Goal: Information Seeking & Learning: Learn about a topic

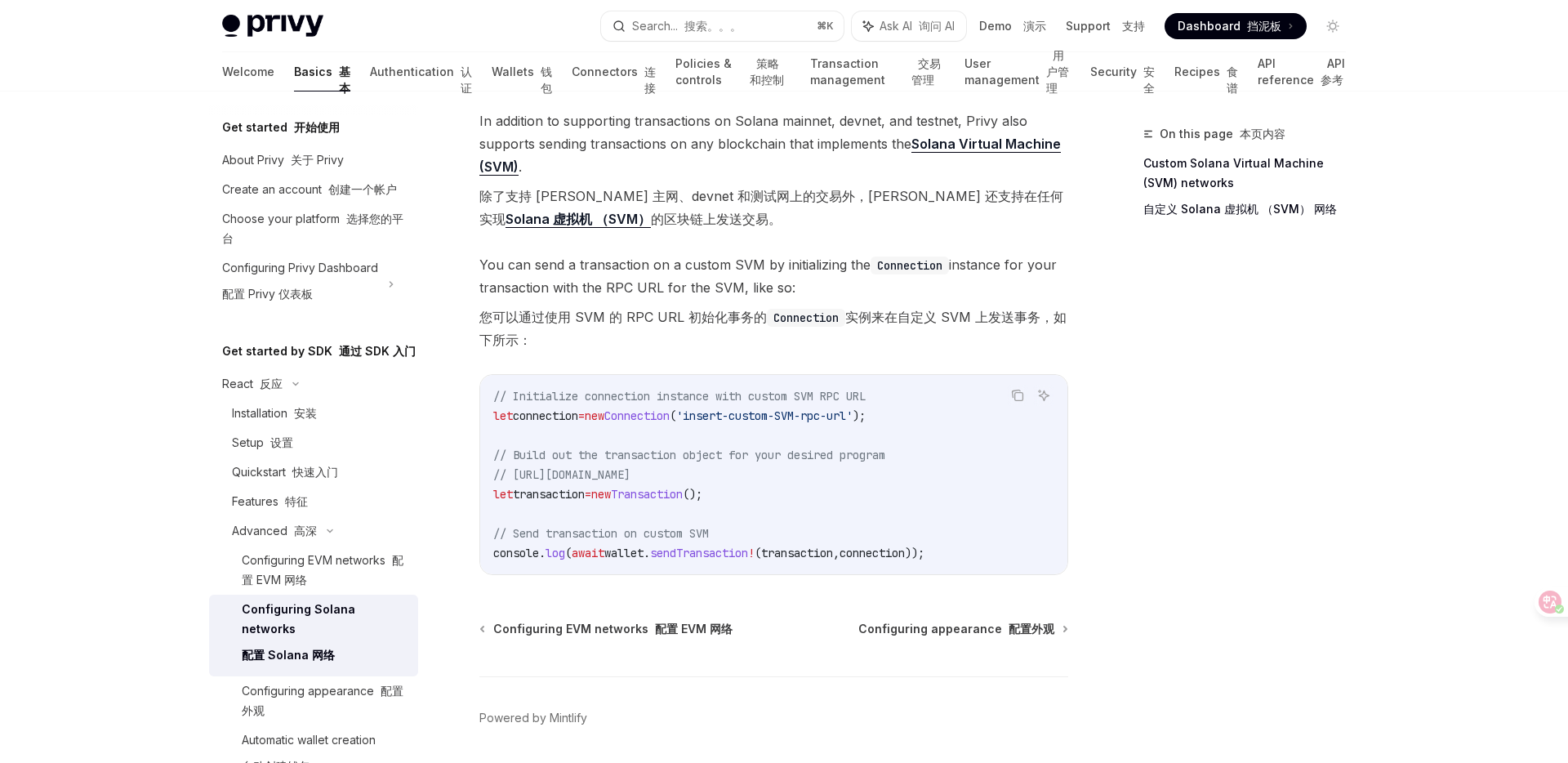
scroll to position [1002, 0]
click at [383, 74] on link "Authentication 认证" at bounding box center [421, 72] width 102 height 39
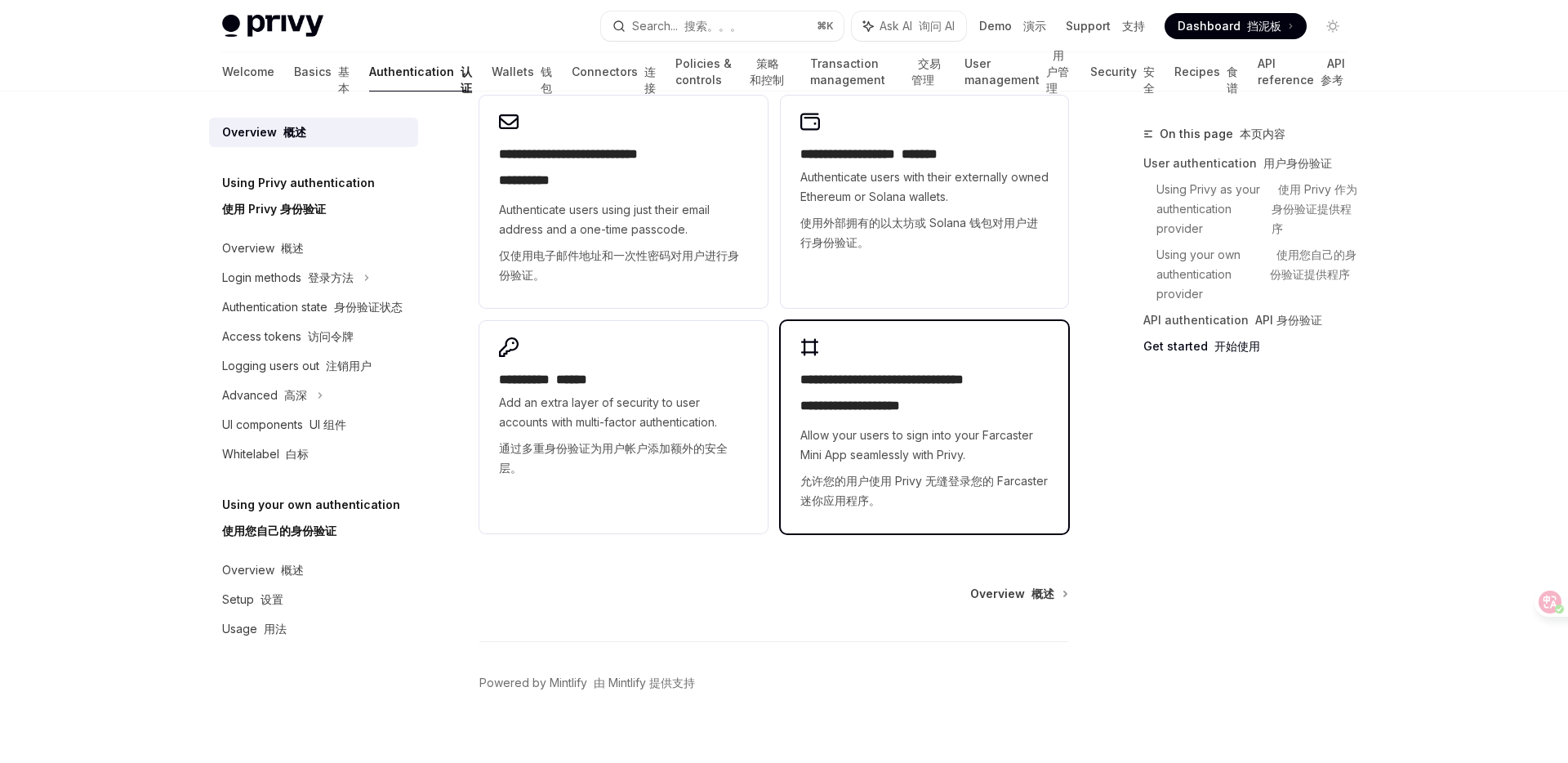
scroll to position [1966, 0]
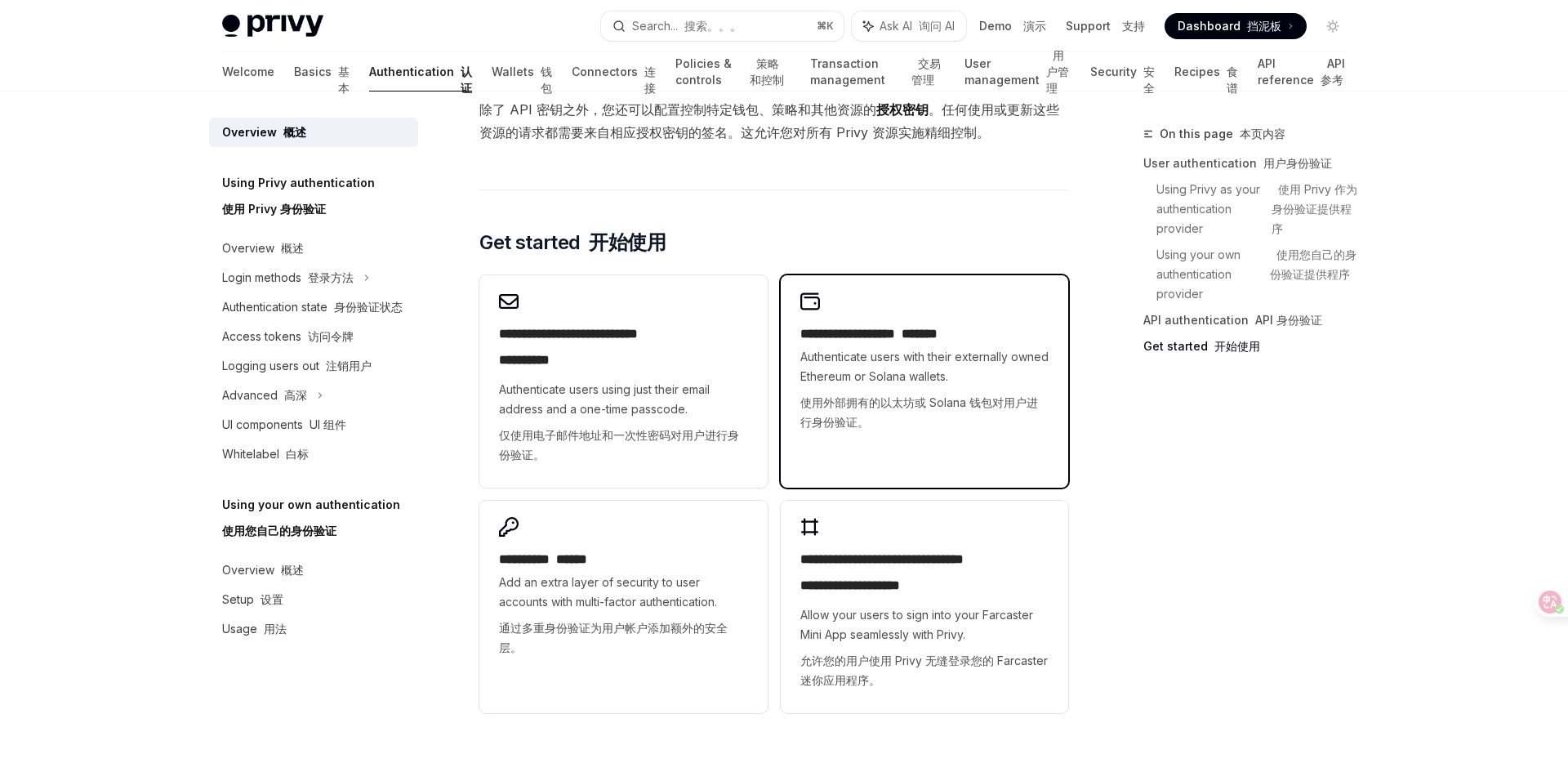
click at [918, 408] on font "使用外部拥有的以太坊或 Solana 钱包对用户进行身份验证。" at bounding box center [919, 412] width 238 height 33
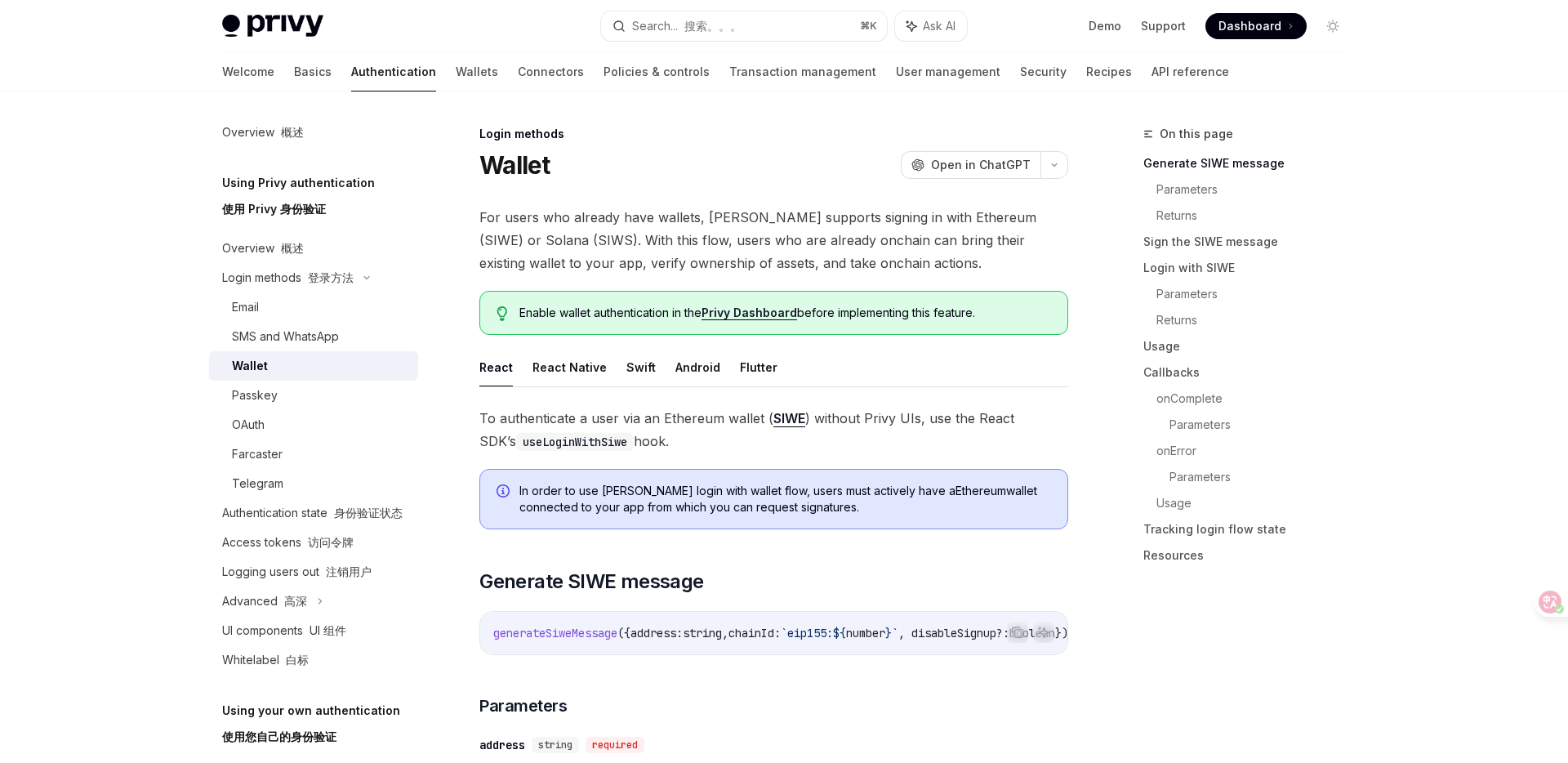
type textarea "*"
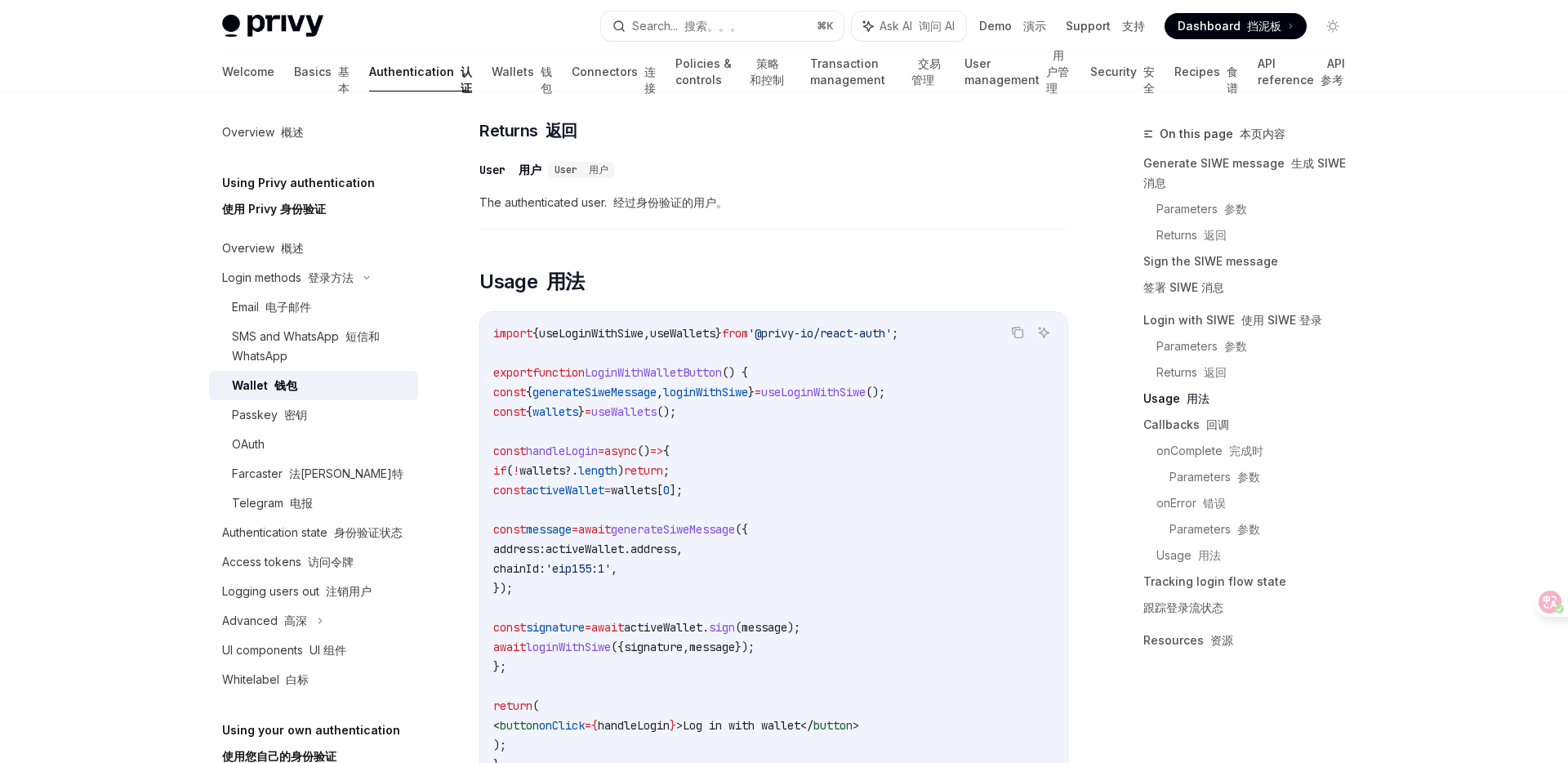
scroll to position [2358, 0]
click at [866, 397] on span "useLoginWithSiwe" at bounding box center [813, 389] width 104 height 15
copy span "useLoginWithSiwe"
click at [701, 23] on font "搜索。。。" at bounding box center [712, 25] width 57 height 14
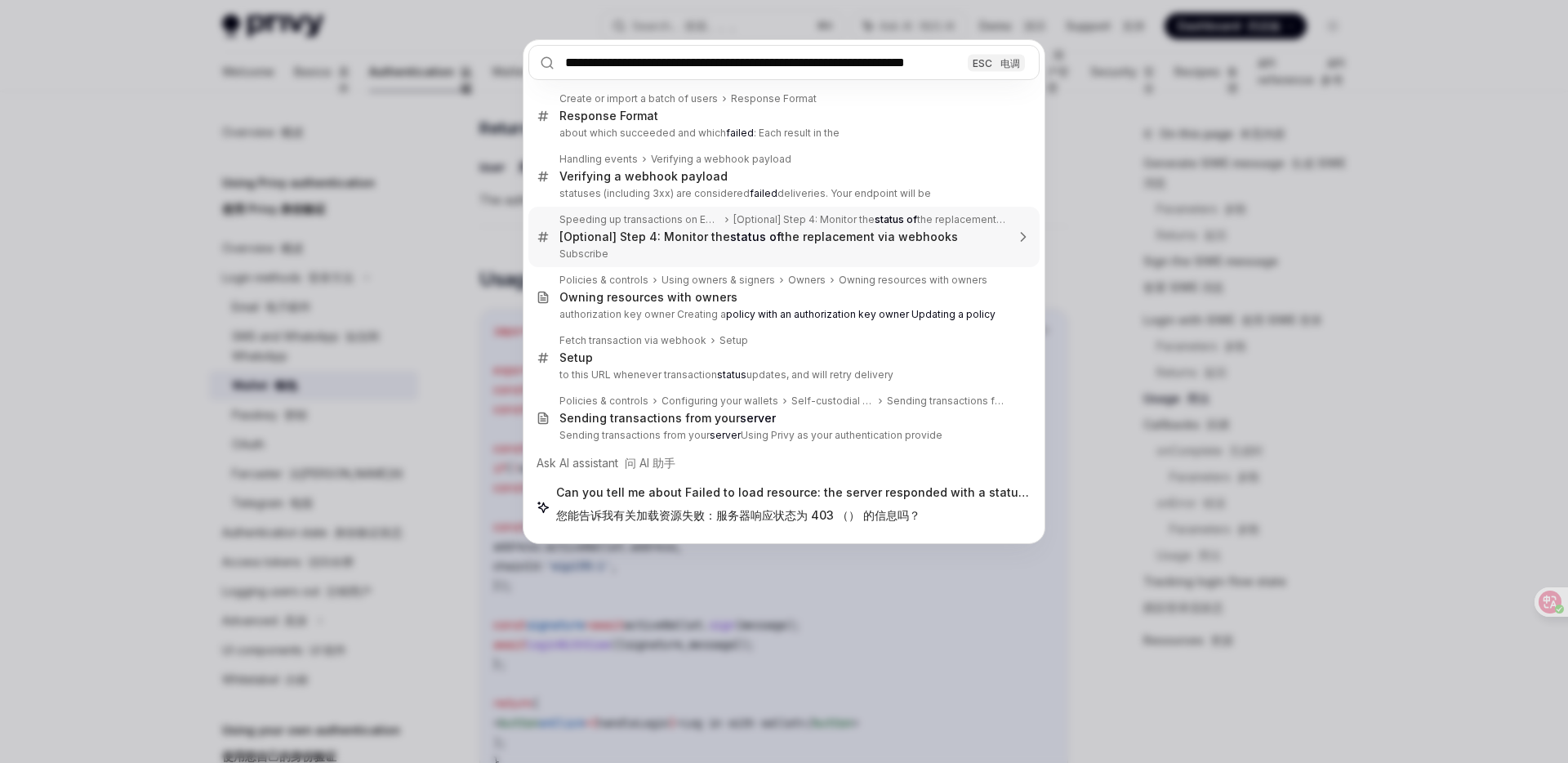
scroll to position [0, 0]
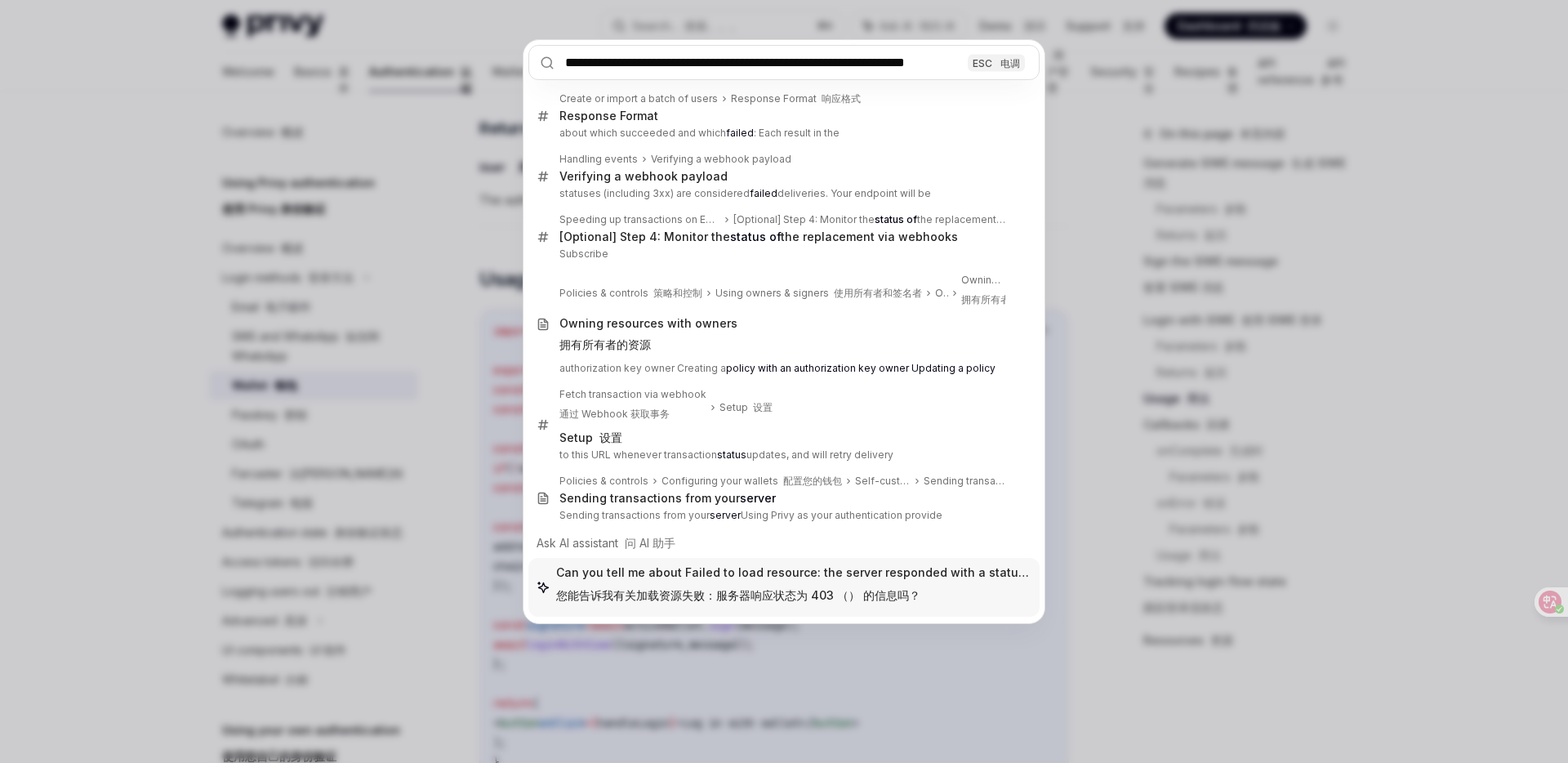
type input "**********"
type textarea "*"
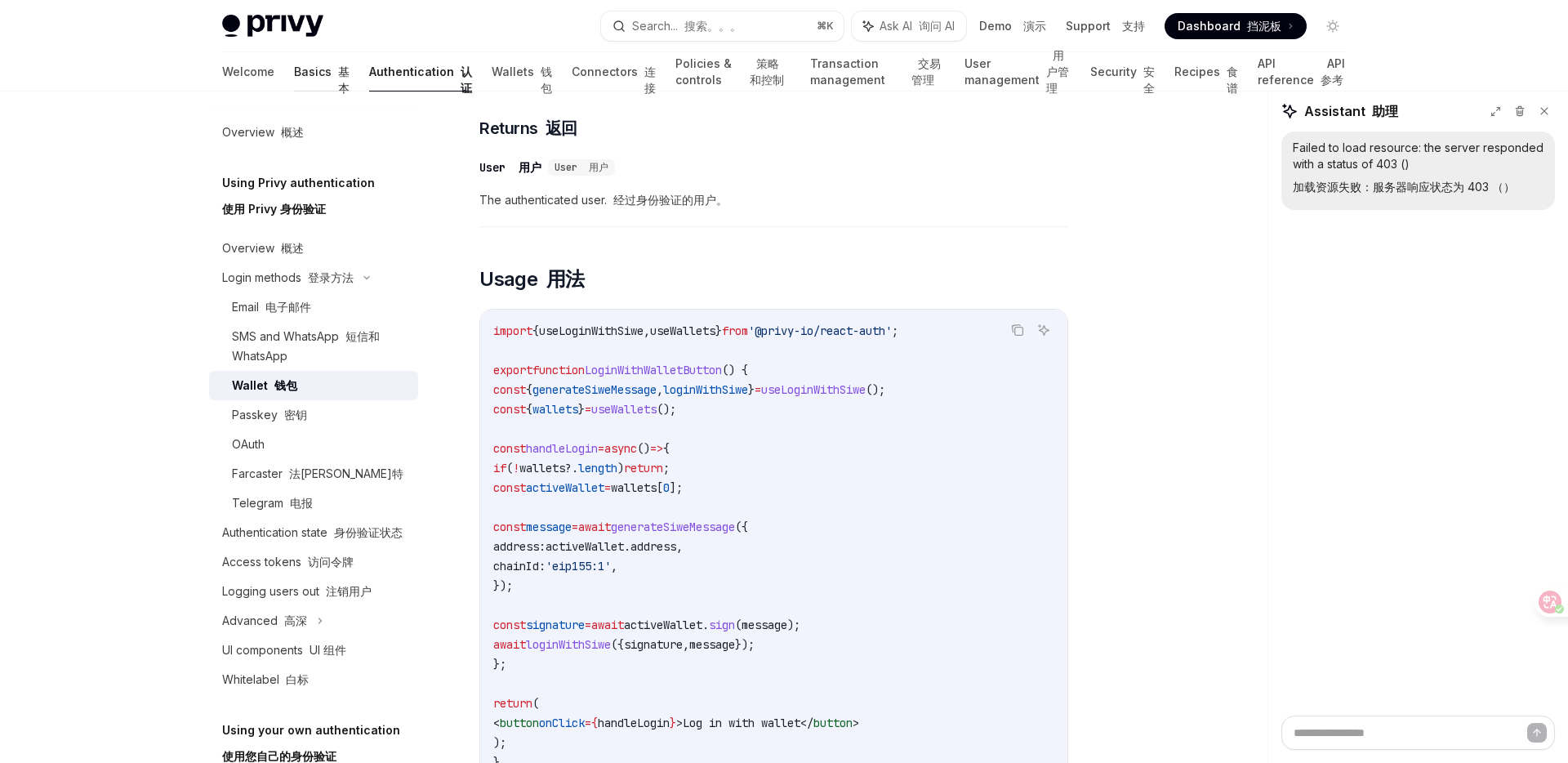
click at [294, 69] on link "Basics 基本" at bounding box center [321, 72] width 55 height 39
type textarea "*"
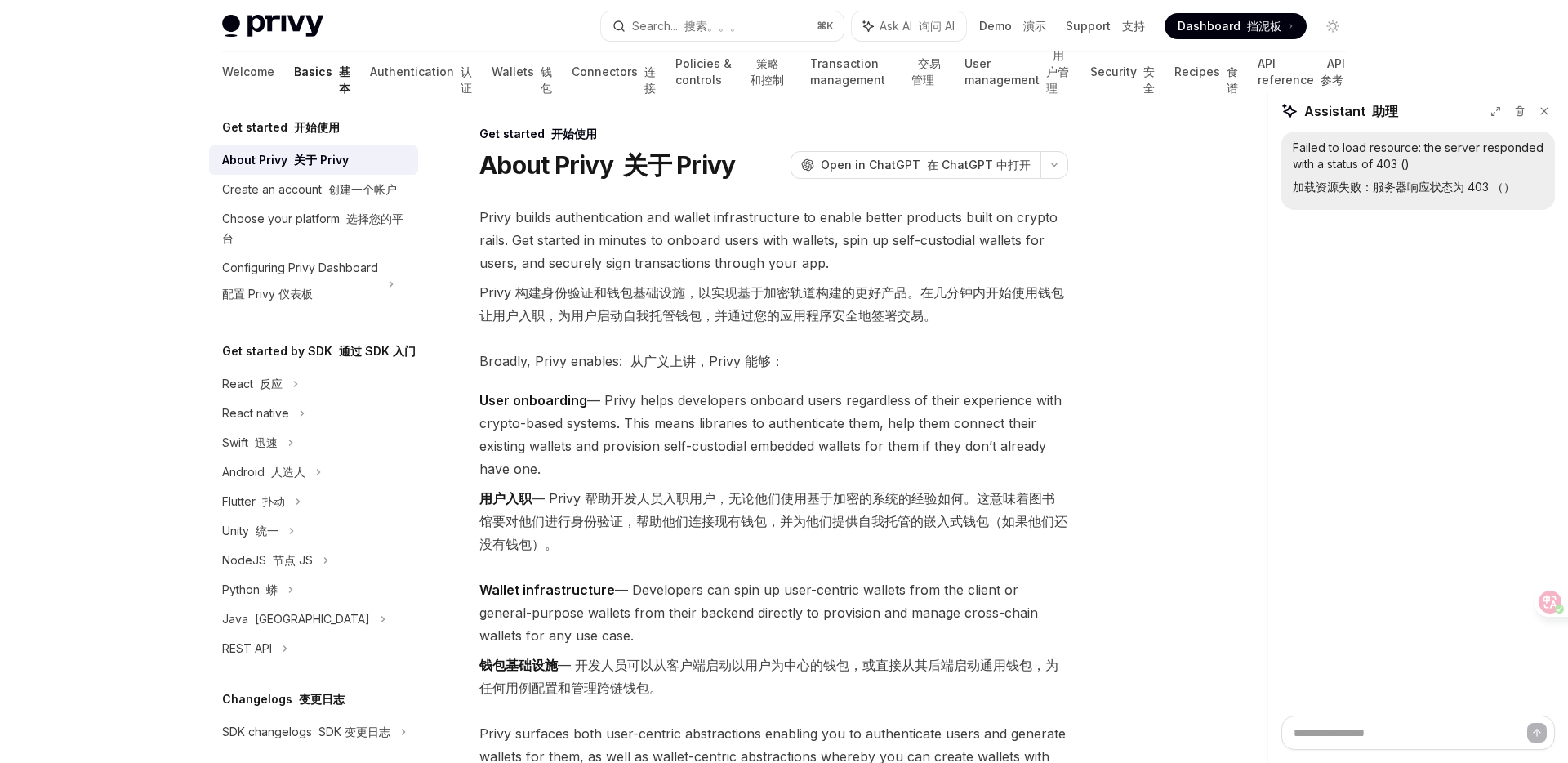
click at [1352, 166] on div "Failed to load resource: the server responded with a status of 403 () 加载资源失败：服务…" at bounding box center [1418, 170] width 251 height 62
click at [1322, 724] on textarea at bounding box center [1418, 732] width 274 height 34
click at [1353, 729] on textarea at bounding box center [1418, 732] width 274 height 34
paste textarea "**********"
type textarea "**********"
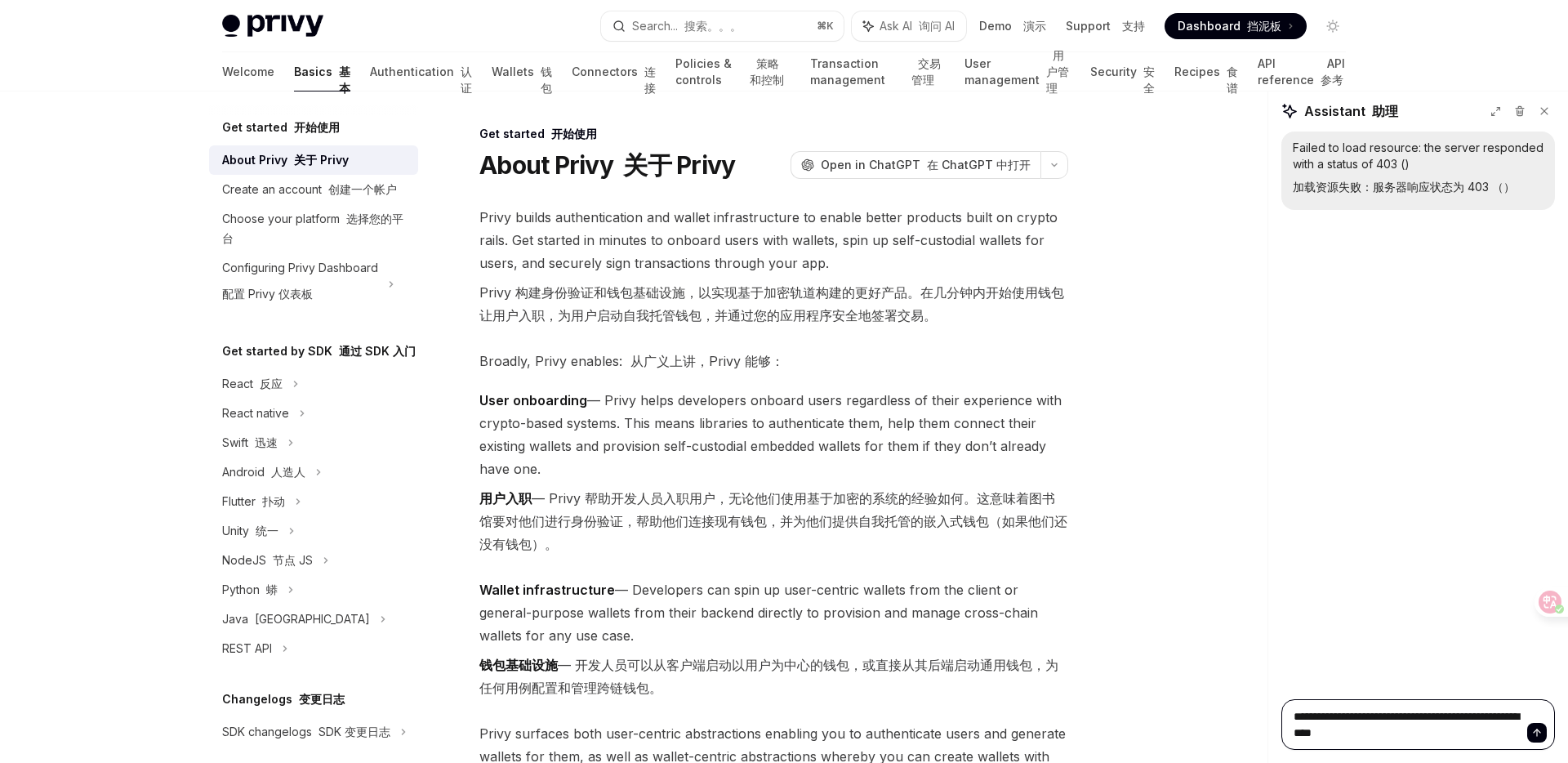
type textarea "*"
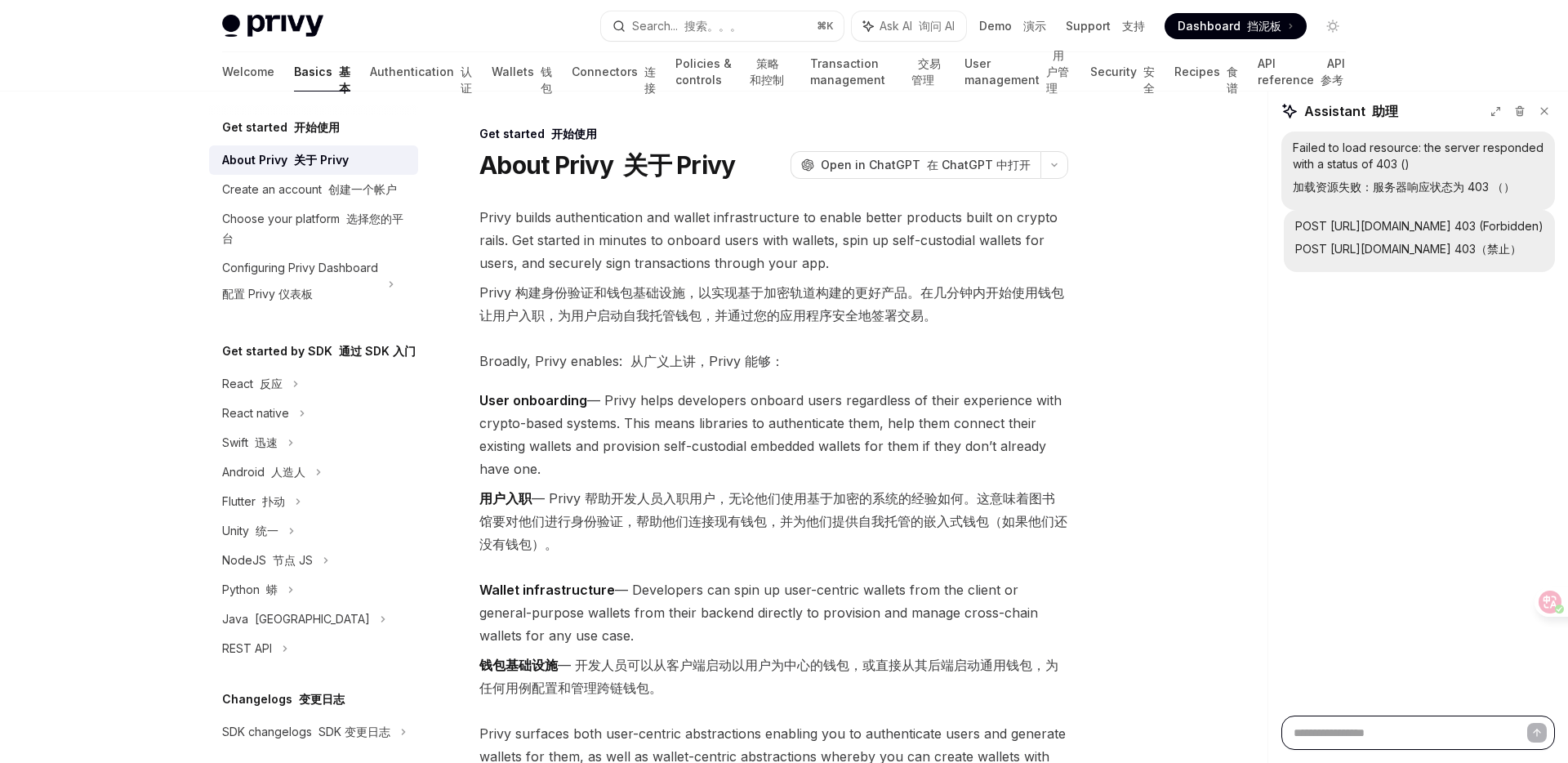
click at [1359, 724] on textarea at bounding box center [1418, 732] width 274 height 34
drag, startPoint x: 1326, startPoint y: 267, endPoint x: 1539, endPoint y: 271, distance: 213.0
click at [1522, 255] on font "POST https://auth.privy.io/api/v1/siws/init 403（禁止）" at bounding box center [1408, 249] width 226 height 14
click at [370, 75] on link "Authentication 认证" at bounding box center [421, 72] width 102 height 39
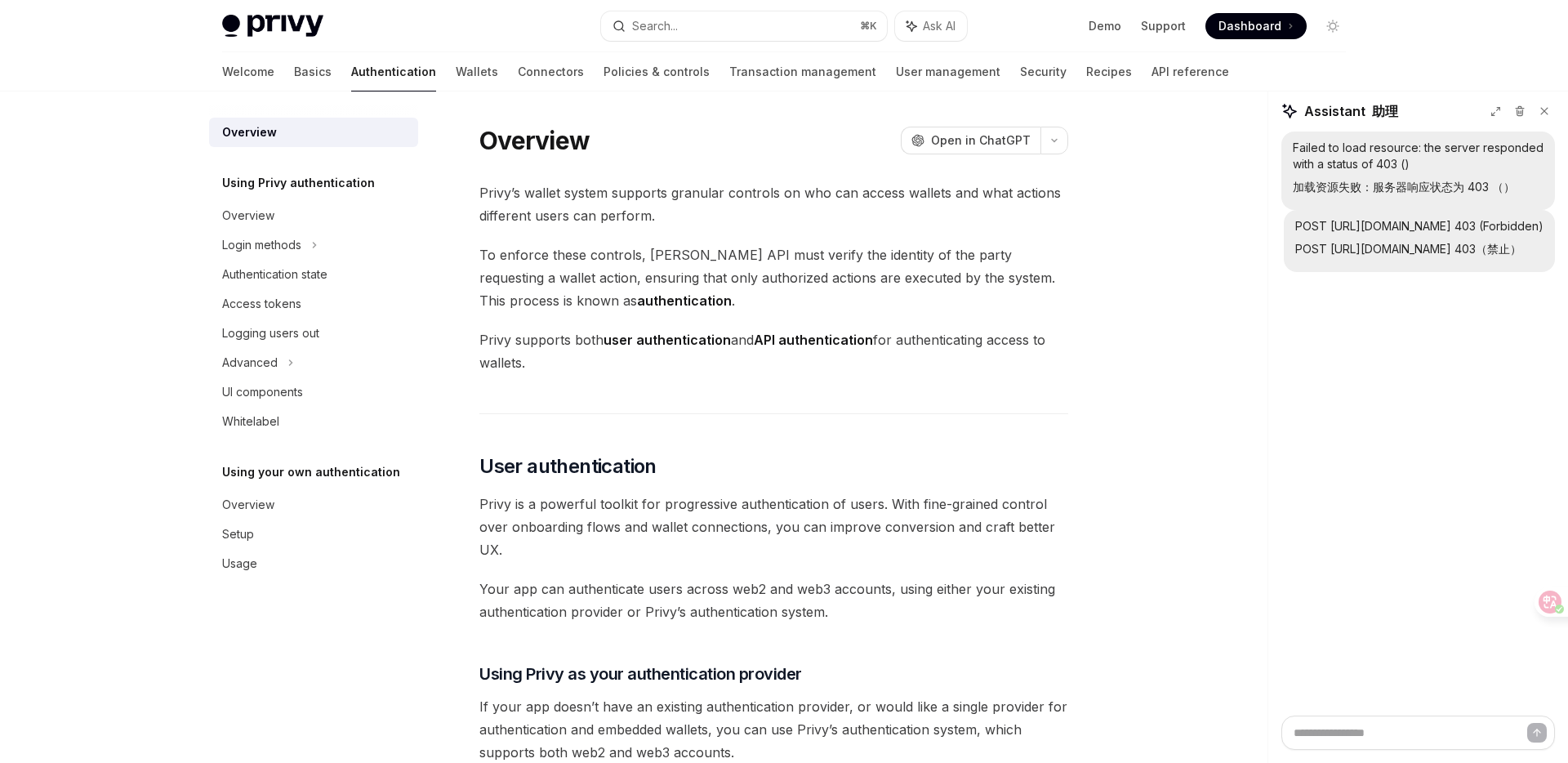
type textarea "*"
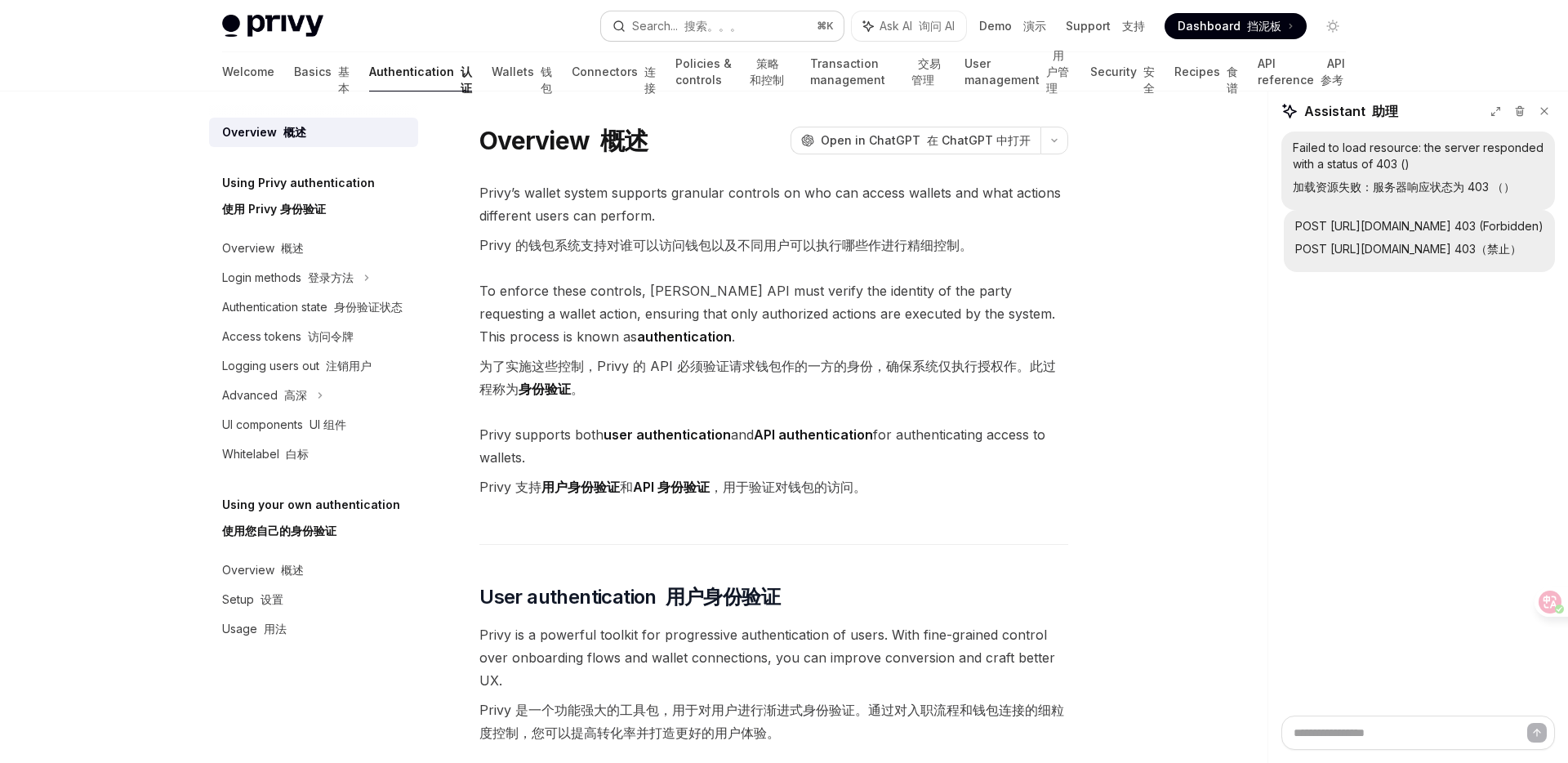
click at [669, 29] on div "Search... 搜索。。。" at bounding box center [687, 26] width 110 height 19
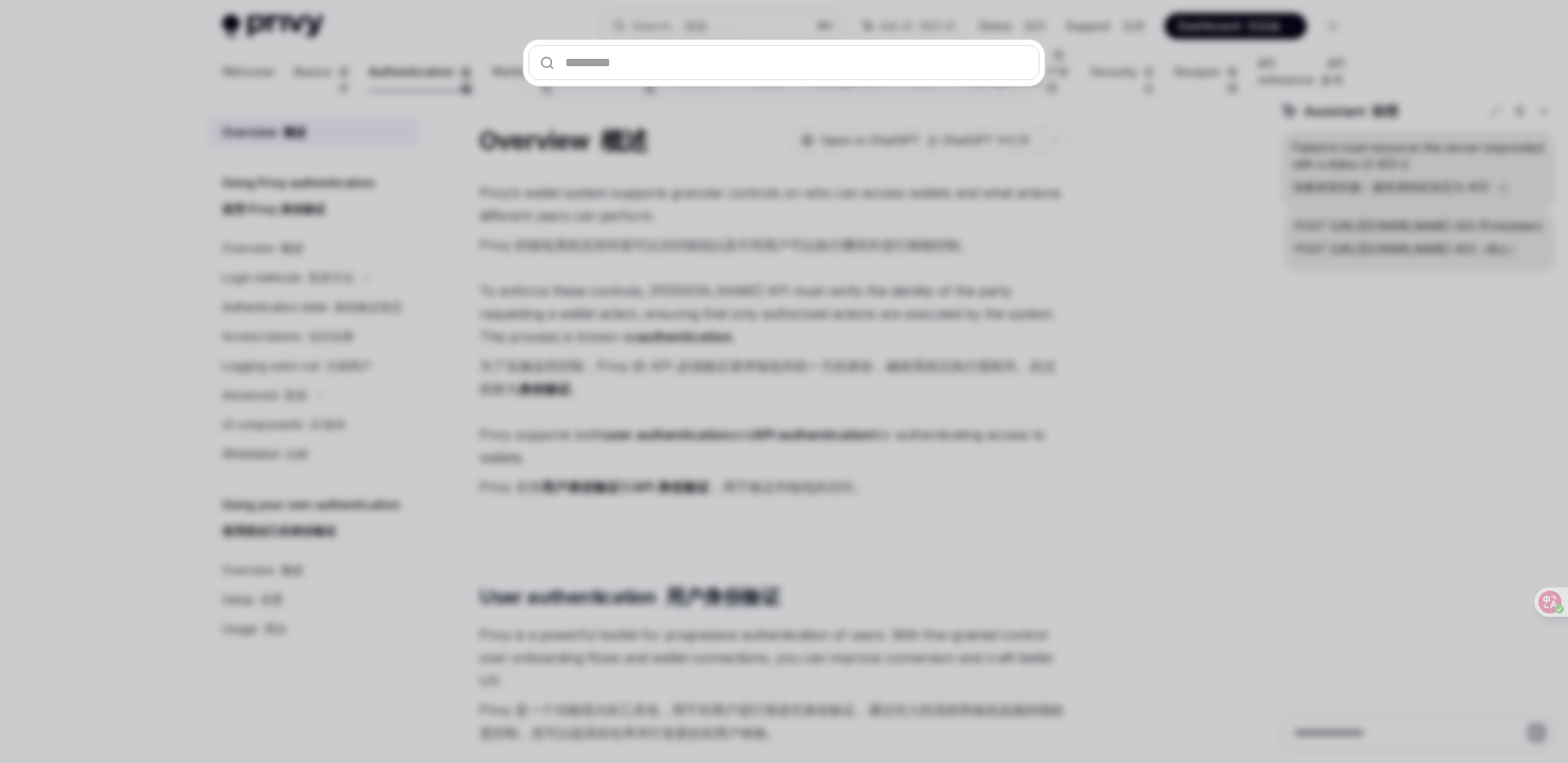
click at [669, 29] on div at bounding box center [784, 382] width 1568 height 763
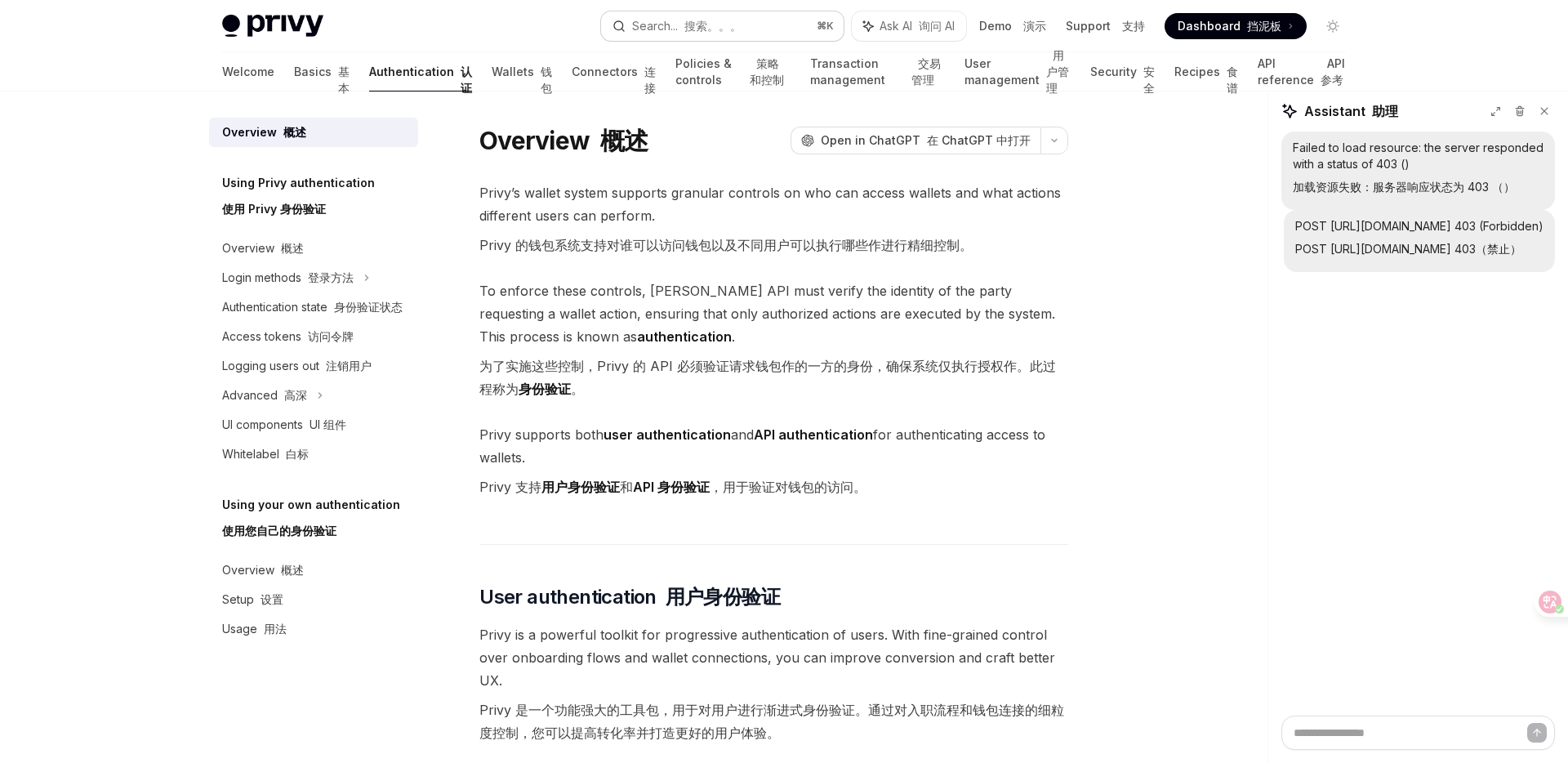
click at [654, 23] on div "Search... 搜索。。。" at bounding box center [687, 26] width 110 height 19
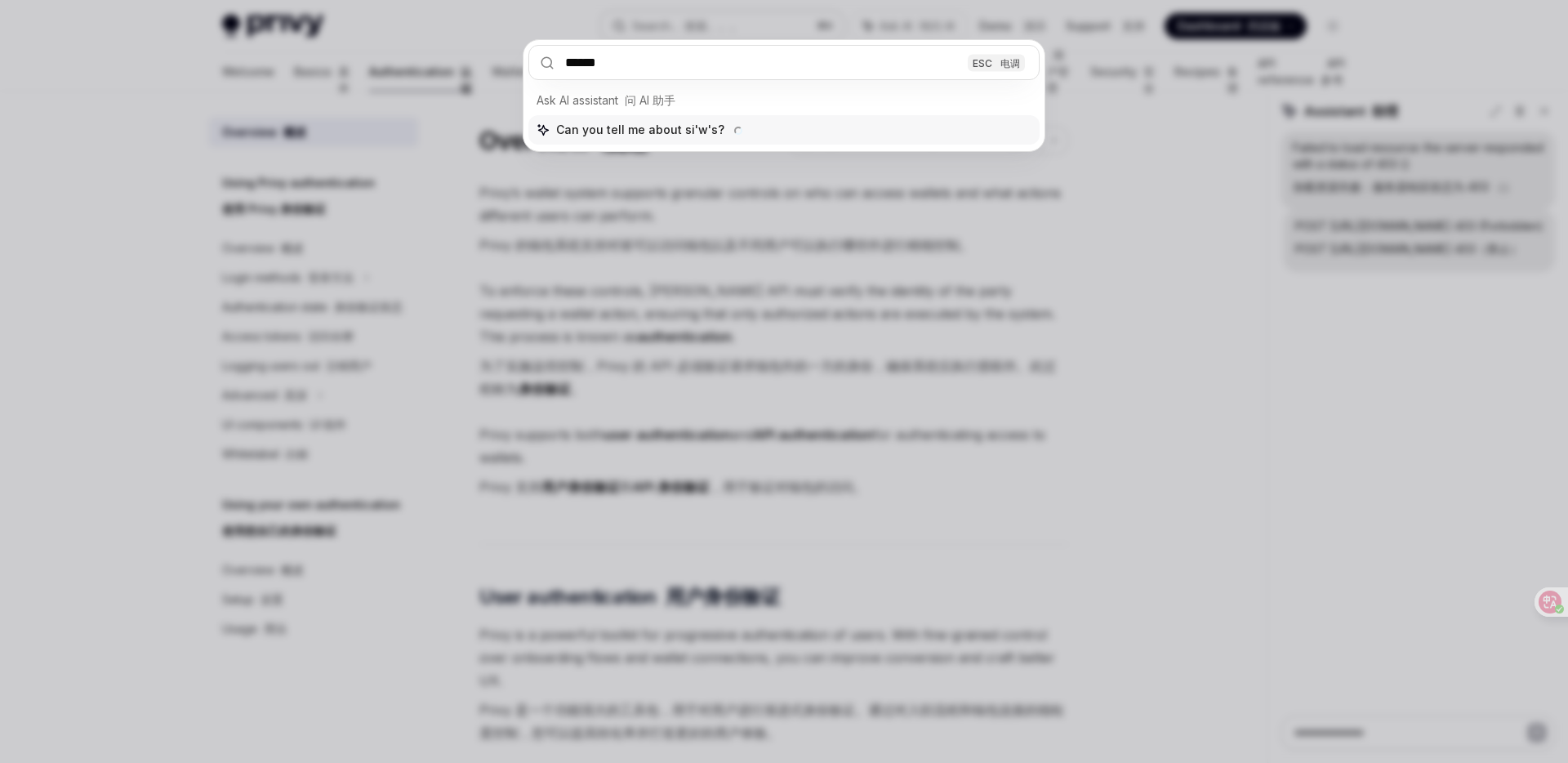
type input "****"
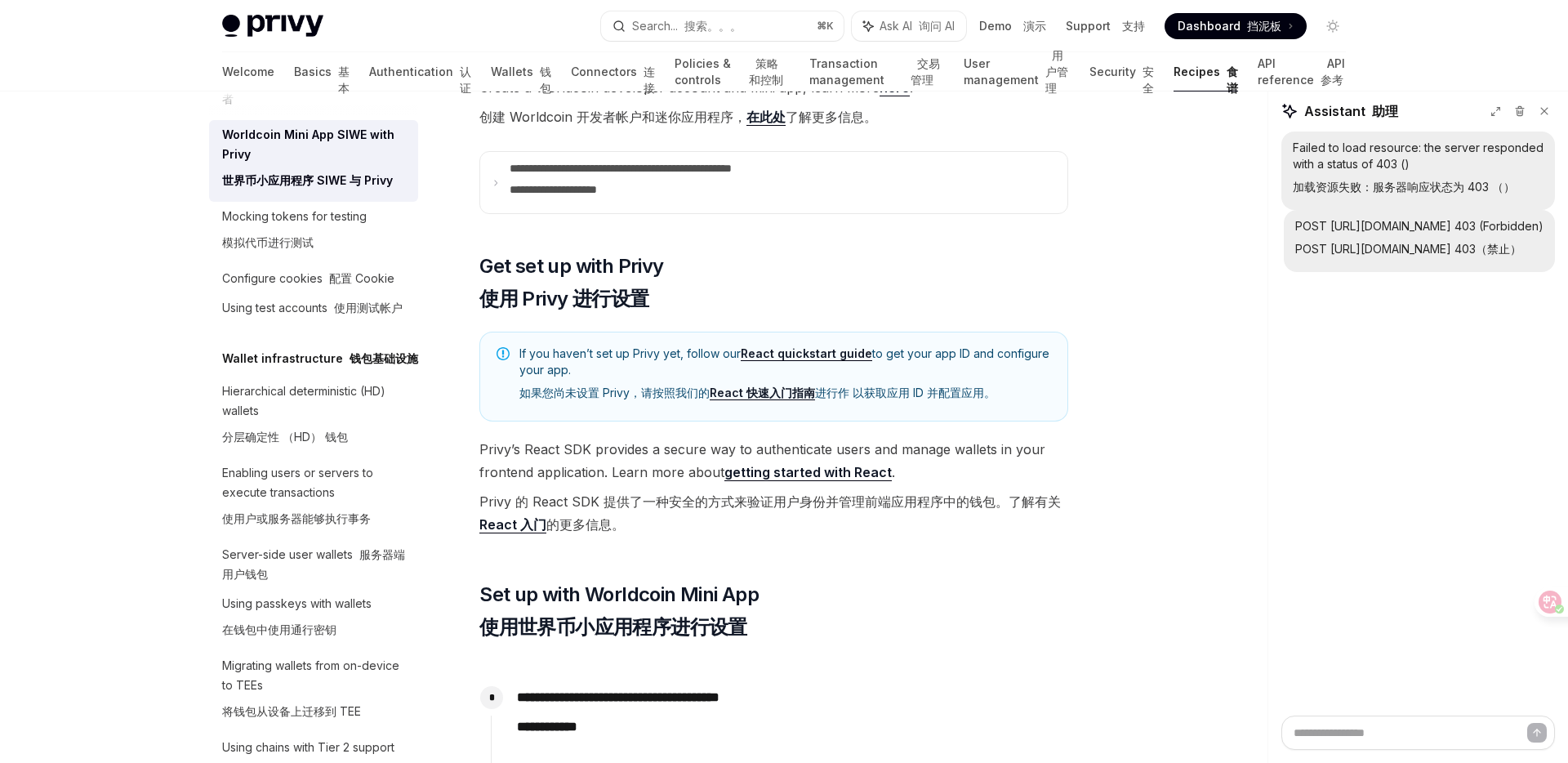
scroll to position [822, 0]
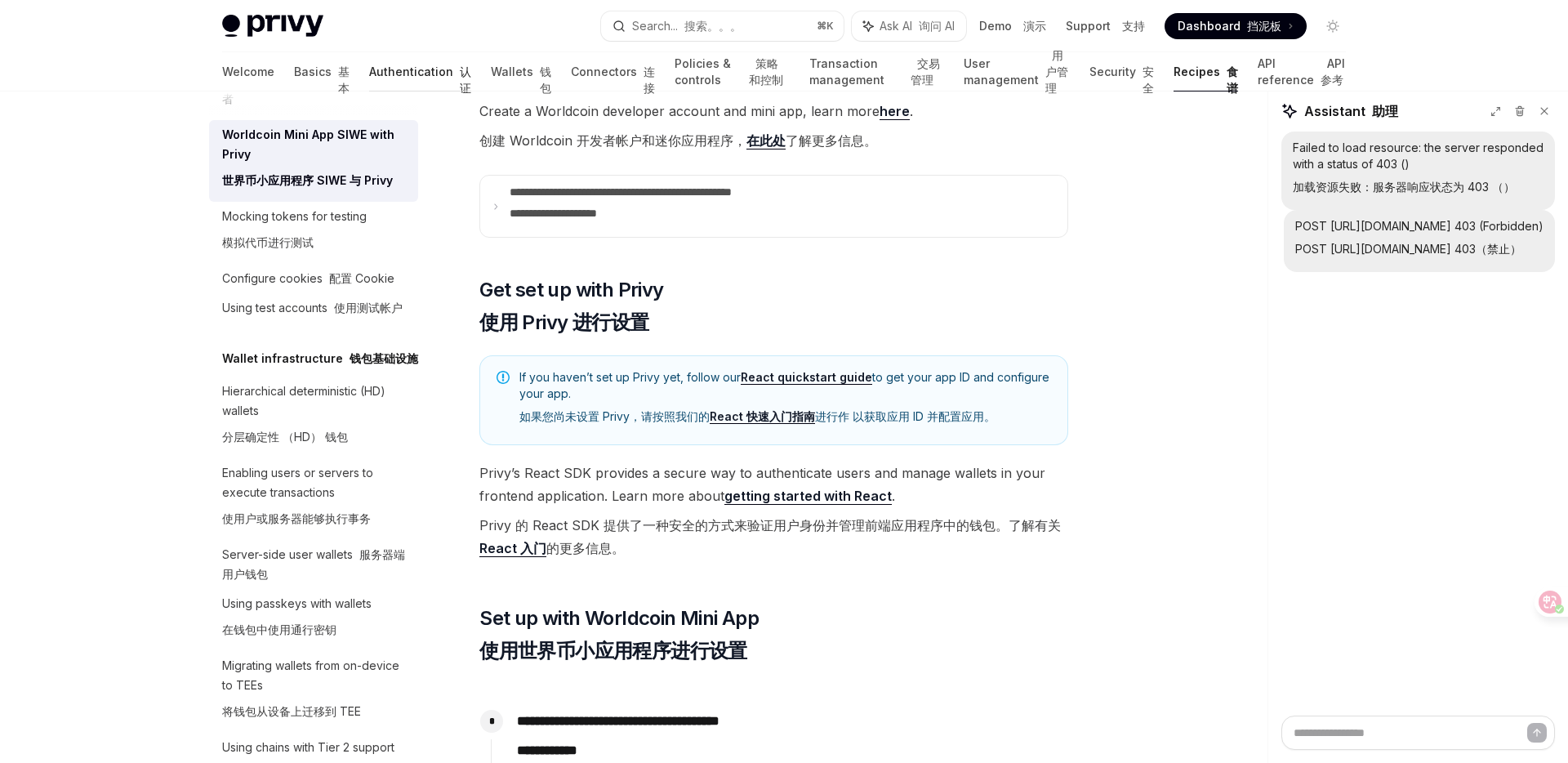
click at [369, 75] on link "Authentication 认证" at bounding box center [420, 72] width 102 height 39
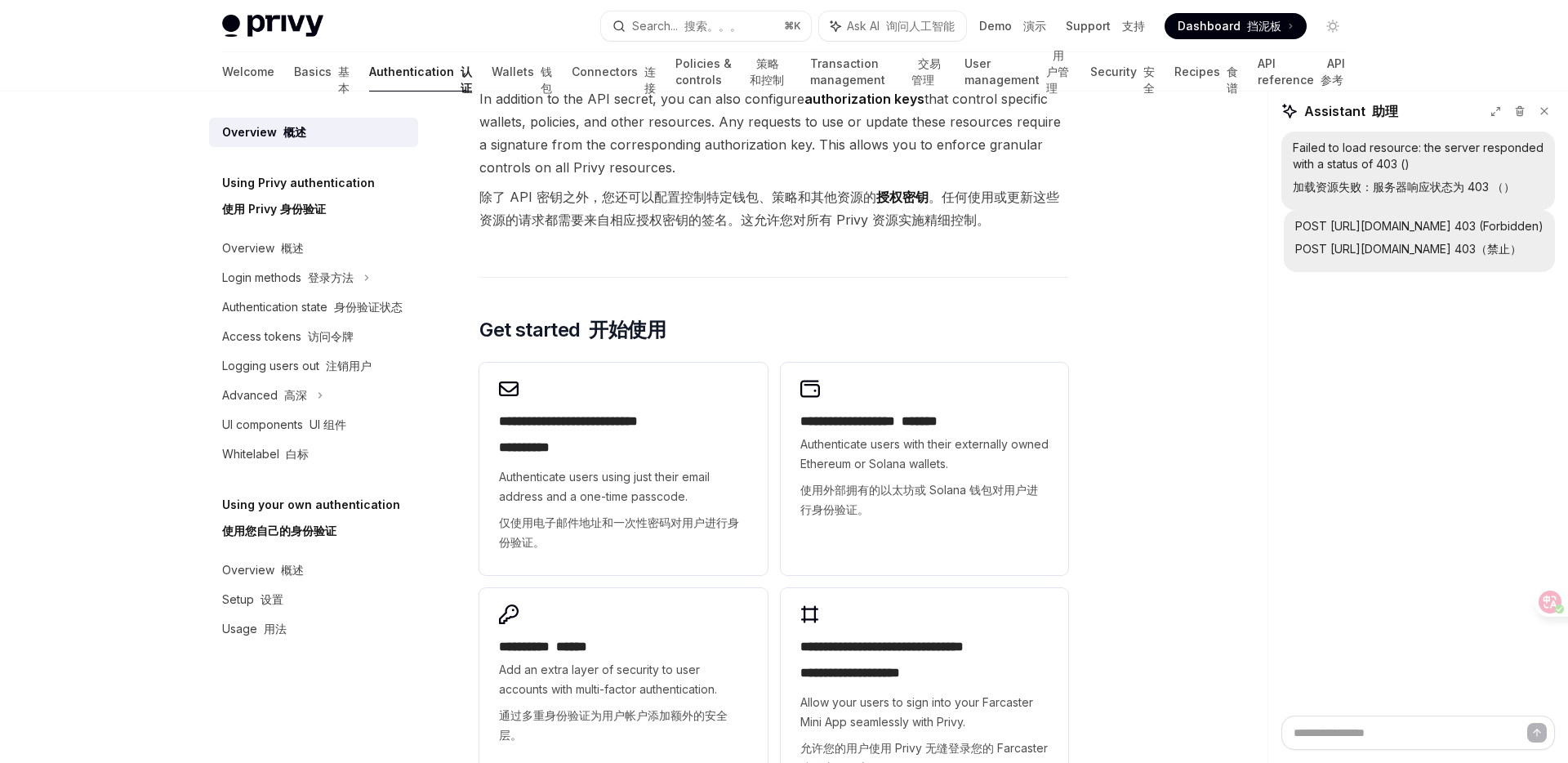
scroll to position [1881, 0]
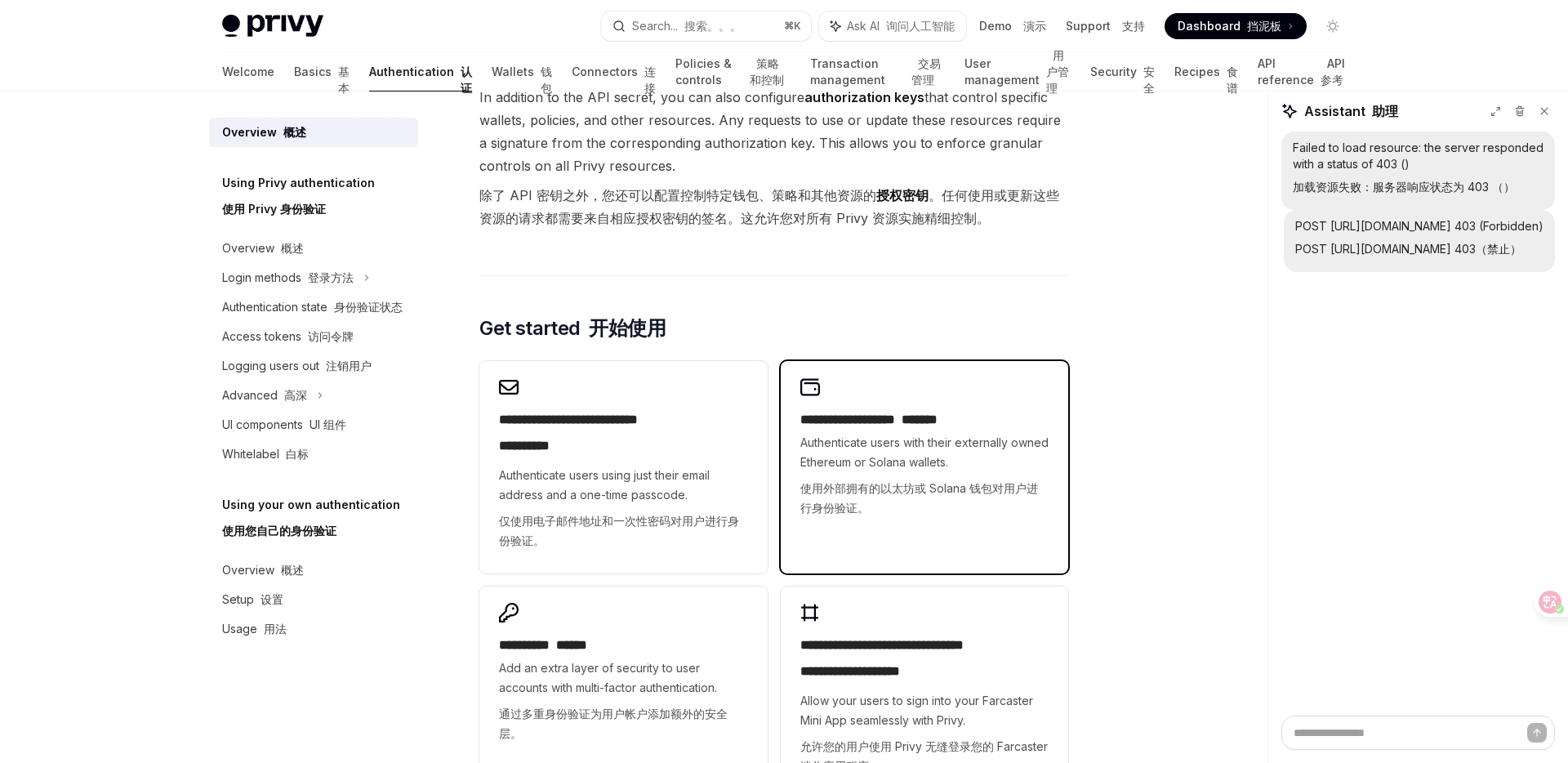
click at [904, 444] on span "Authenticate users with their externally owned Ethereum or Solana wallets. 使用外部…" at bounding box center [924, 479] width 248 height 91
type textarea "*"
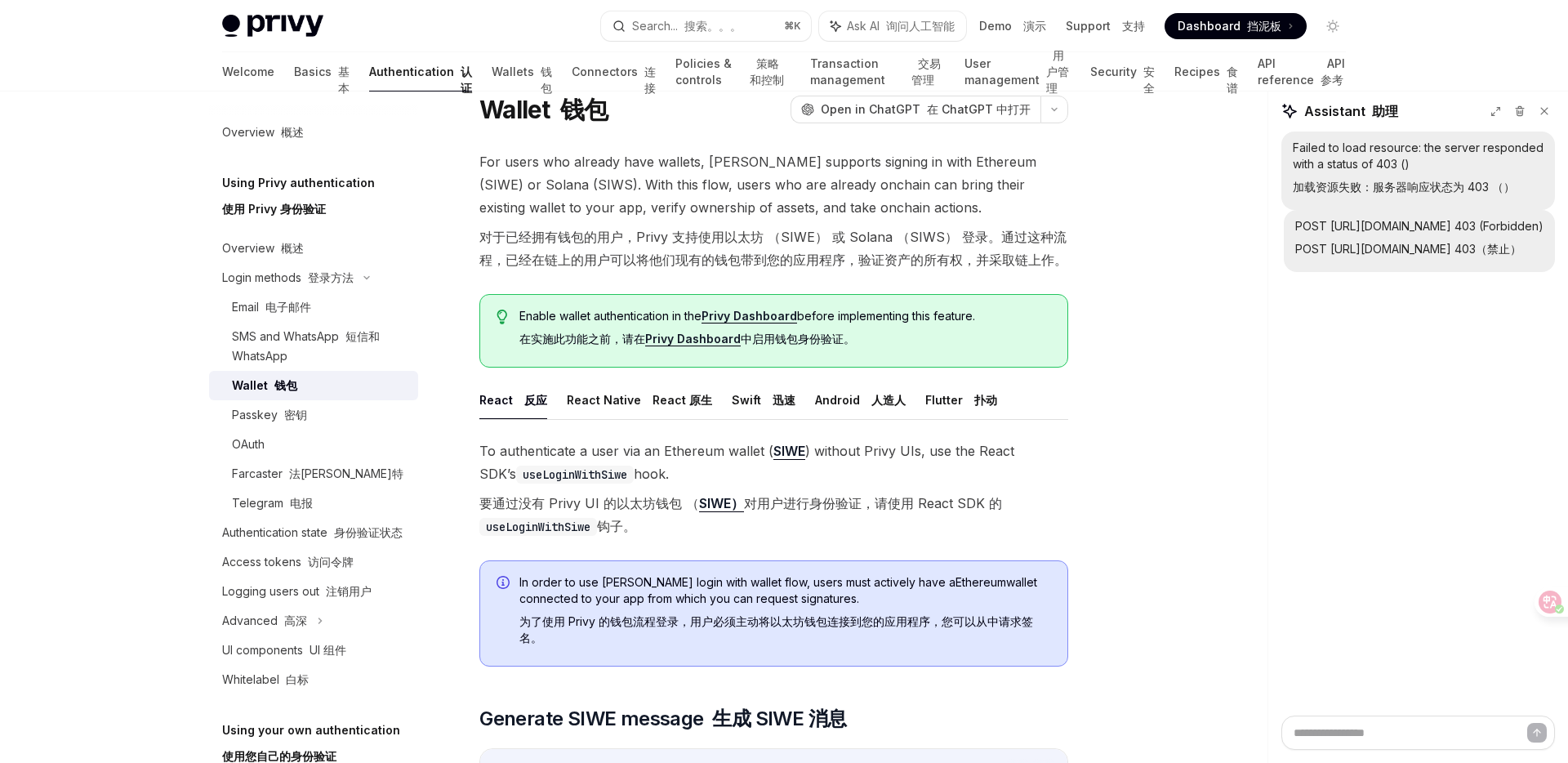
scroll to position [17, 0]
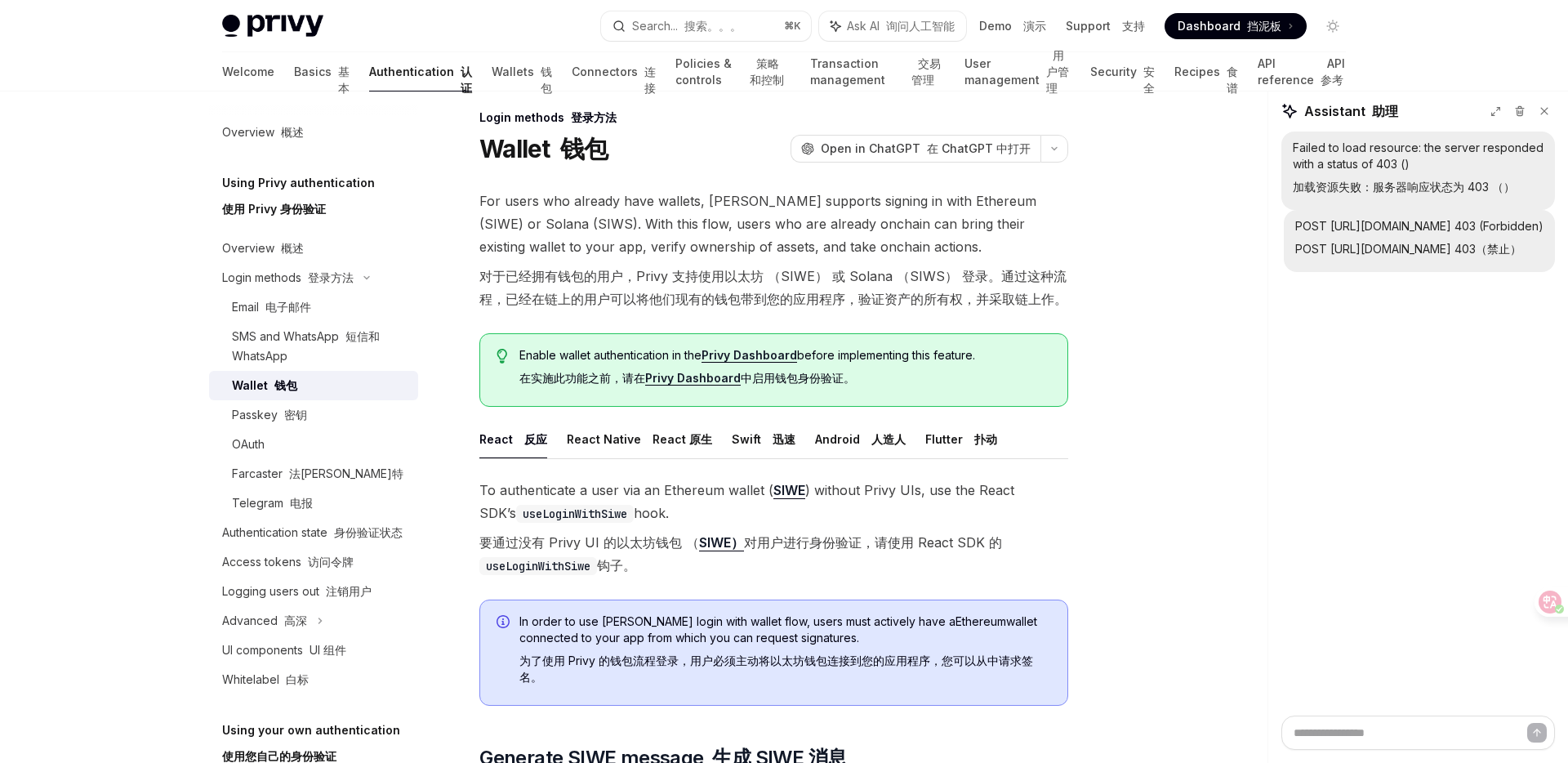
click at [708, 381] on link "Privy Dashboard" at bounding box center [693, 378] width 96 height 15
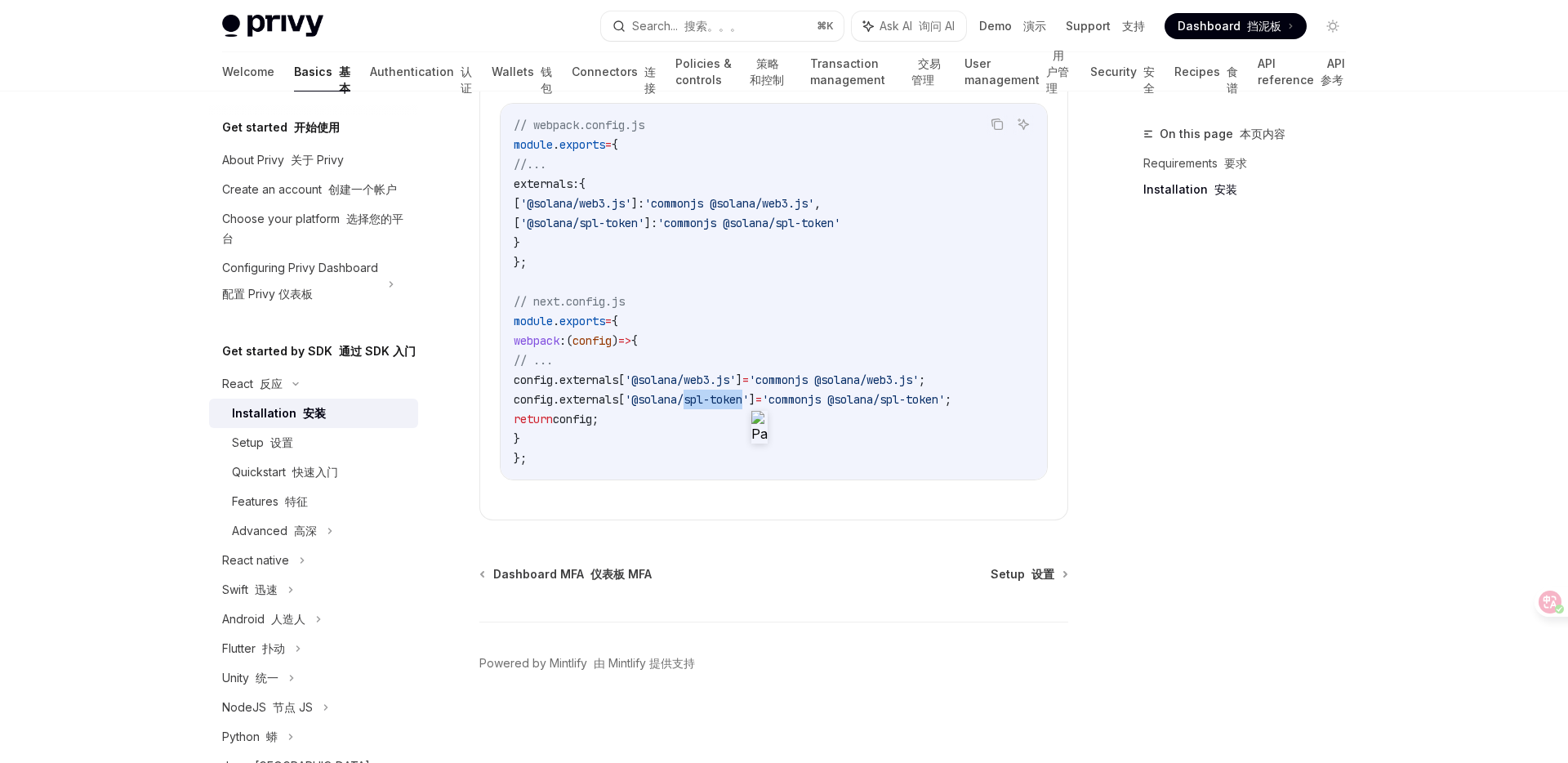
scroll to position [0, 14]
